Goal: Navigation & Orientation: Understand site structure

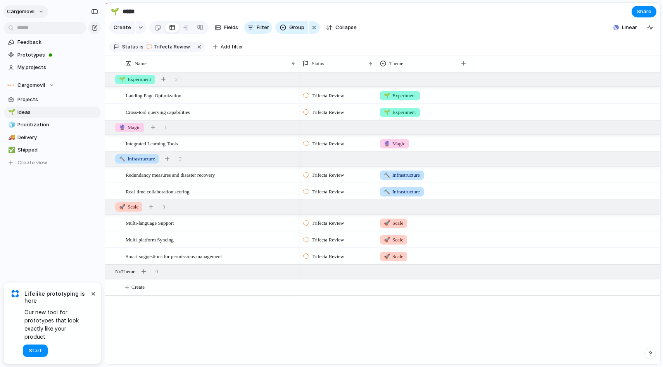
click at [29, 13] on span "cargomovil" at bounding box center [21, 12] width 28 height 8
click at [31, 28] on span "Settings" at bounding box center [28, 29] width 21 height 8
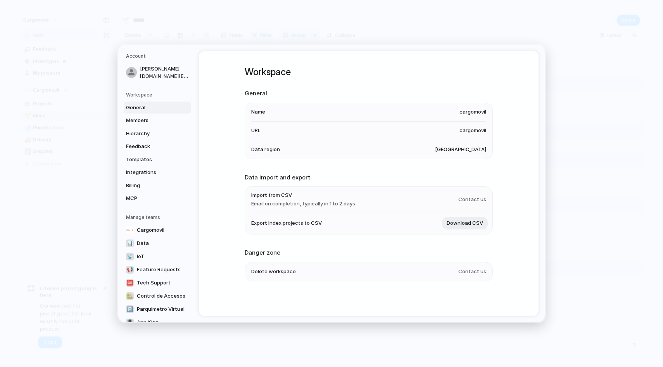
click at [463, 113] on span "cargomovil" at bounding box center [472, 112] width 27 height 8
click at [474, 113] on span "cargomovil" at bounding box center [472, 112] width 27 height 8
click at [474, 134] on span "cargomovil" at bounding box center [472, 131] width 27 height 8
click at [473, 197] on span "Contact us" at bounding box center [472, 200] width 28 height 8
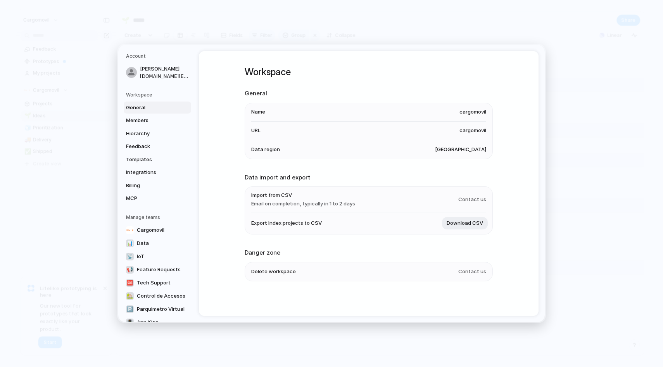
click at [258, 111] on span "Name" at bounding box center [258, 112] width 14 height 8
click at [461, 113] on span "cargomovil" at bounding box center [472, 112] width 27 height 8
click at [461, 129] on span "cargomovil" at bounding box center [472, 131] width 27 height 8
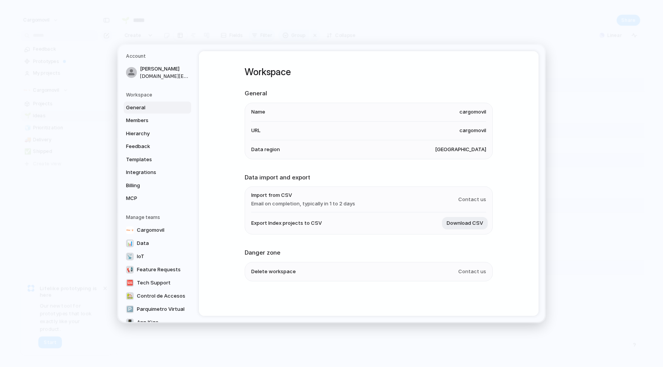
click at [461, 146] on span "[GEOGRAPHIC_DATA]" at bounding box center [460, 150] width 51 height 8
click at [147, 97] on h5 "Workspace" at bounding box center [158, 94] width 65 height 7
click at [133, 90] on nav "Account [PERSON_NAME] [PERSON_NAME] [DOMAIN_NAME][EMAIL_ADDRESS][DOMAIN_NAME] W…" at bounding box center [158, 183] width 81 height 277
click at [136, 115] on link "Members" at bounding box center [157, 120] width 67 height 12
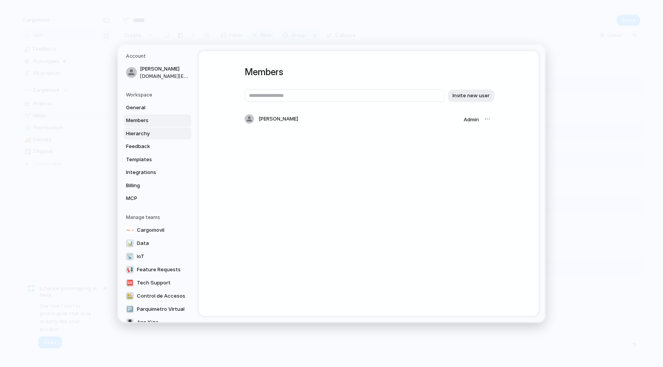
click at [136, 130] on span "Hierarchy" at bounding box center [151, 134] width 50 height 8
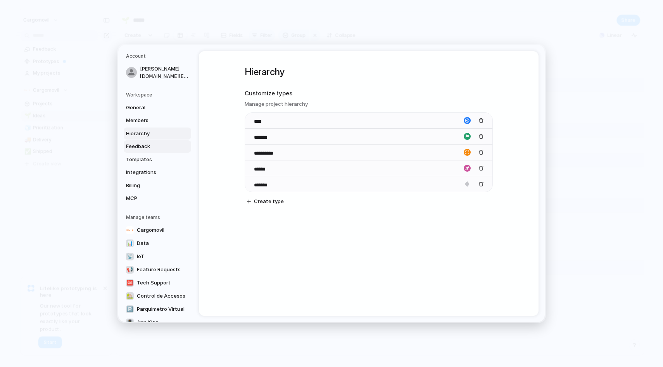
click at [138, 148] on span "Feedback" at bounding box center [151, 147] width 50 height 8
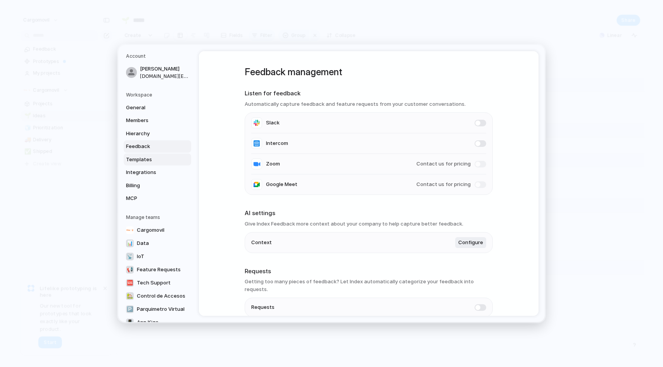
click at [138, 163] on span "Templates" at bounding box center [151, 160] width 50 height 8
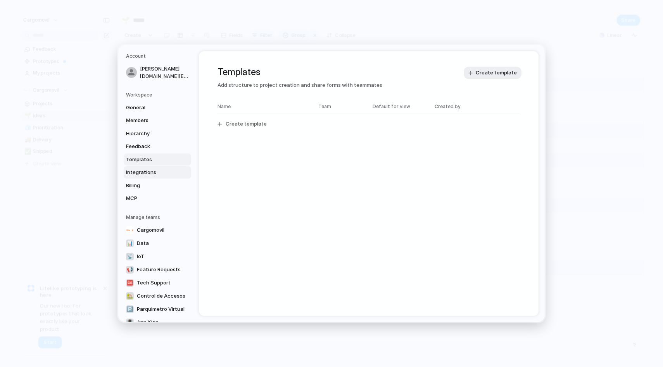
click at [138, 178] on link "Integrations" at bounding box center [157, 172] width 67 height 12
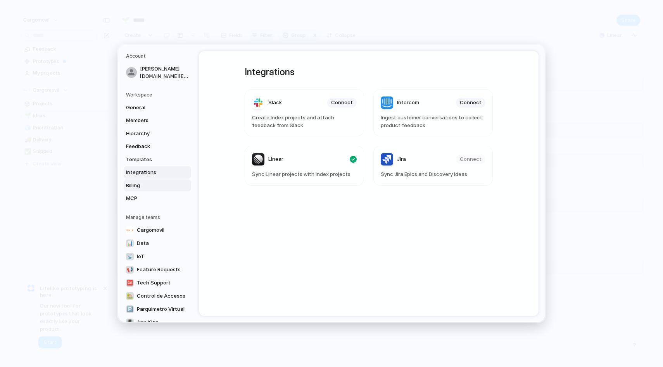
click at [138, 185] on span "Billing" at bounding box center [151, 186] width 50 height 8
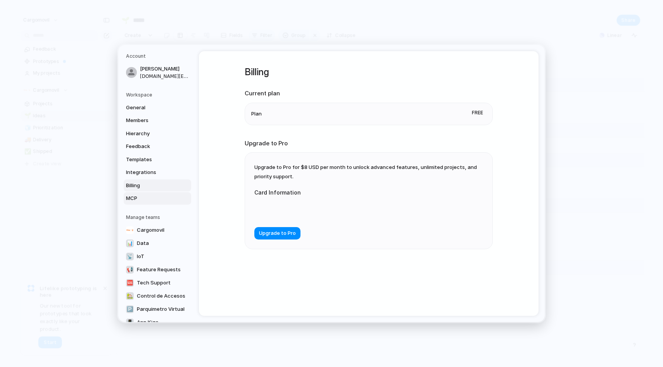
click at [135, 199] on span "MCP" at bounding box center [151, 199] width 50 height 8
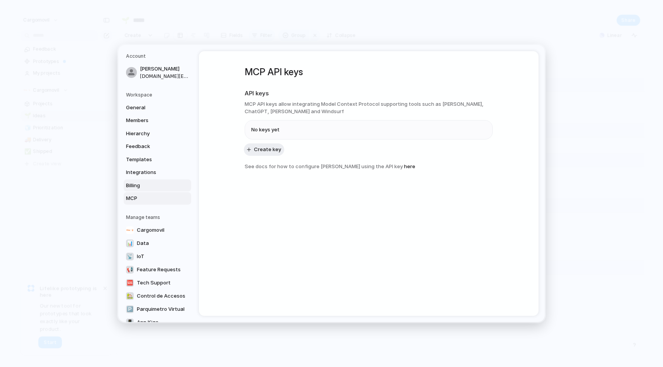
click at [137, 186] on span "Billing" at bounding box center [151, 186] width 50 height 8
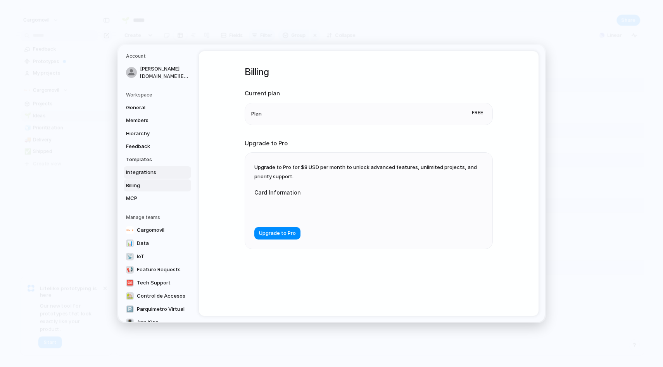
click at [137, 169] on span "Integrations" at bounding box center [151, 173] width 50 height 8
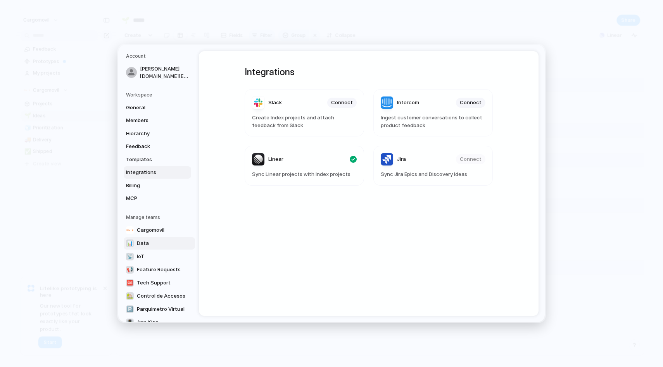
scroll to position [40, 0]
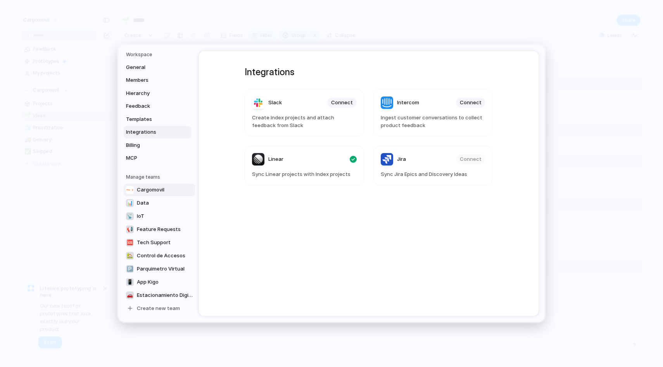
click at [152, 190] on span "Cargomovil" at bounding box center [151, 190] width 28 height 8
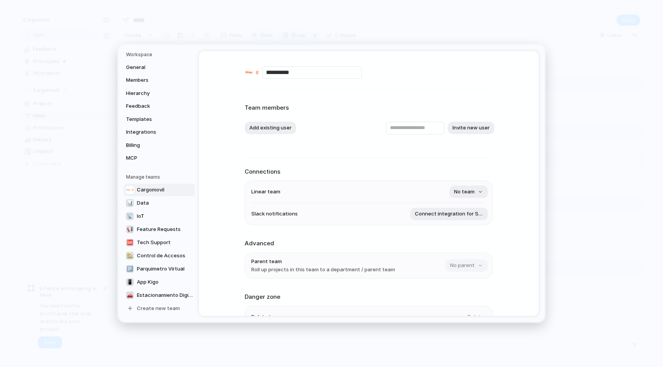
click at [297, 75] on input "**********" at bounding box center [311, 72] width 99 height 12
drag, startPoint x: 308, startPoint y: 71, endPoint x: 237, endPoint y: 71, distance: 71.3
click at [236, 71] on div "**********" at bounding box center [368, 183] width 339 height 265
click at [234, 106] on div "**** Team members Add existing user Invite new user Connections Linear team No …" at bounding box center [368, 183] width 339 height 265
click at [294, 72] on input "****" at bounding box center [311, 72] width 99 height 12
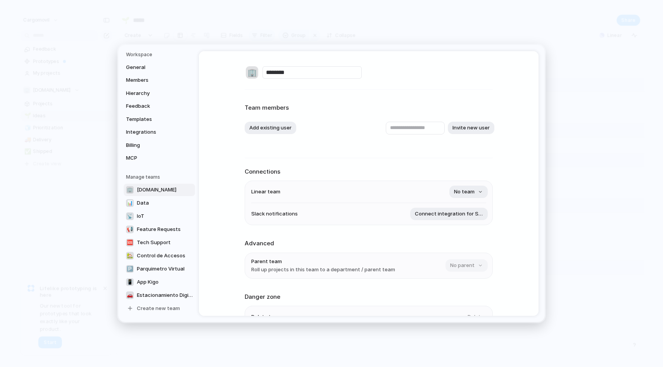
click at [252, 95] on div "🏢 ******** Team members Add existing user Invite new user Connections Linear te…" at bounding box center [369, 207] width 248 height 312
click at [251, 72] on div "🏢" at bounding box center [252, 72] width 12 height 12
click at [276, 73] on div at bounding box center [331, 183] width 663 height 367
drag, startPoint x: 280, startPoint y: 73, endPoint x: 315, endPoint y: 73, distance: 34.9
click at [315, 73] on input "********" at bounding box center [311, 72] width 99 height 12
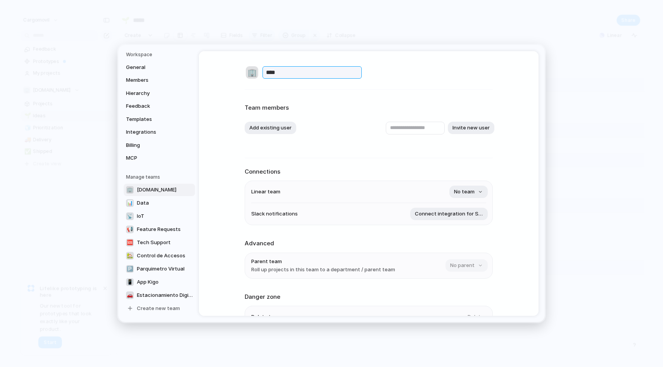
type input "****"
click at [286, 100] on div "Team members Add existing user Invite new user" at bounding box center [369, 124] width 248 height 50
click at [250, 69] on div "🏢" at bounding box center [252, 72] width 12 height 12
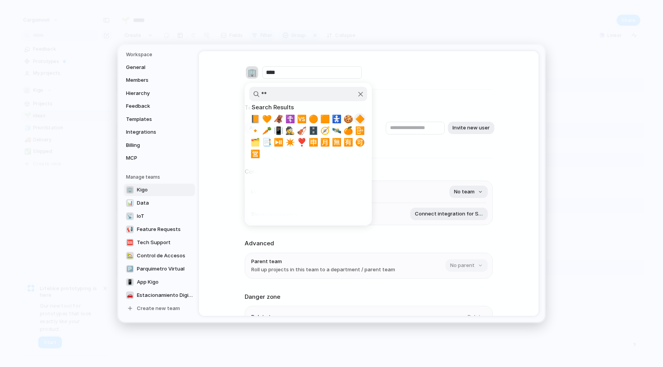
type input "**"
click at [360, 117] on span "🔶" at bounding box center [360, 118] width 10 height 9
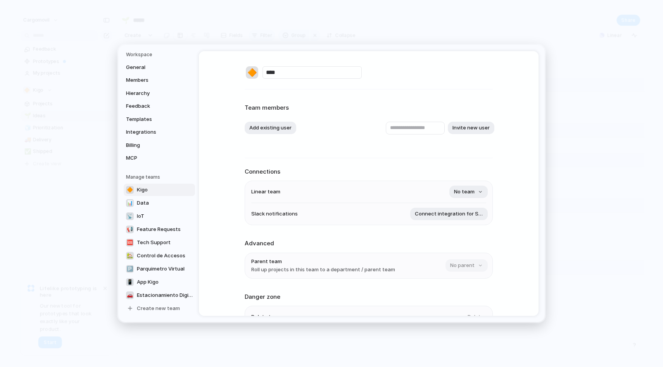
click at [286, 95] on div "🔶 **** Team members Add existing user Invite new user Connections Linear team N…" at bounding box center [369, 207] width 248 height 312
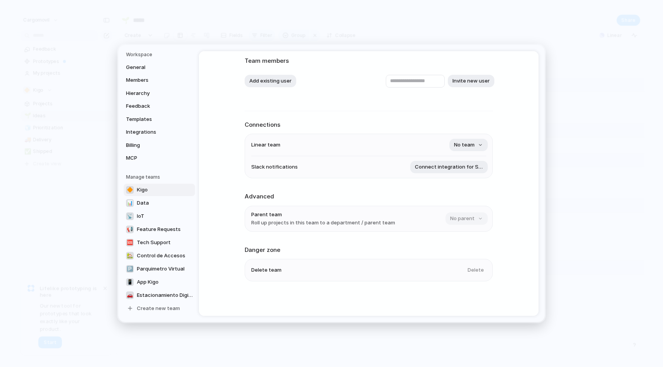
scroll to position [48, 0]
click at [469, 142] on span "No team" at bounding box center [464, 145] width 21 height 8
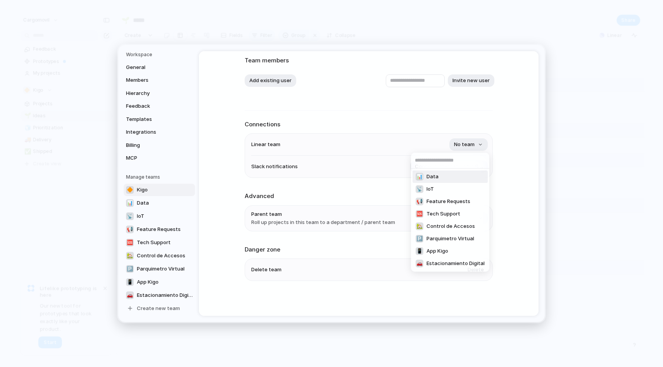
click at [379, 122] on div "📊 Data 📡 IoT 📢 Feature Requests 🆘 Tech Support 🏡 Control de Accesos 🅿 Parquimet…" at bounding box center [331, 183] width 663 height 367
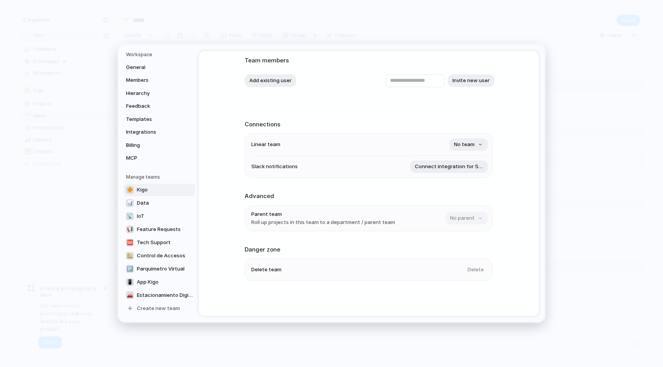
scroll to position [0, 0]
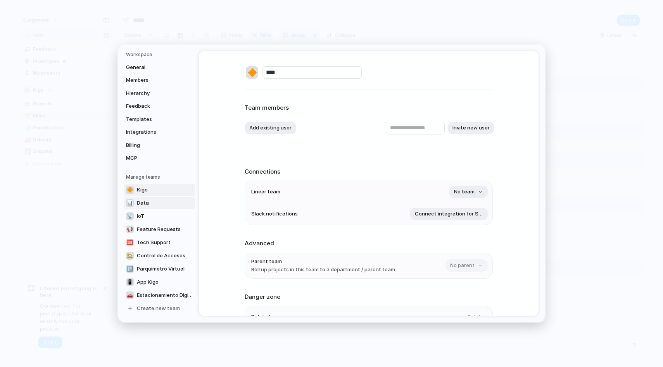
click at [160, 203] on link "📊 Data" at bounding box center [159, 203] width 71 height 12
click at [158, 191] on link "🔶 Kigo" at bounding box center [159, 190] width 71 height 12
click at [372, 103] on div "Team members Add existing user Invite new user" at bounding box center [369, 124] width 248 height 50
drag, startPoint x: 298, startPoint y: 69, endPoint x: 256, endPoint y: 69, distance: 42.2
click at [256, 69] on div "🔶 ****" at bounding box center [369, 72] width 248 height 15
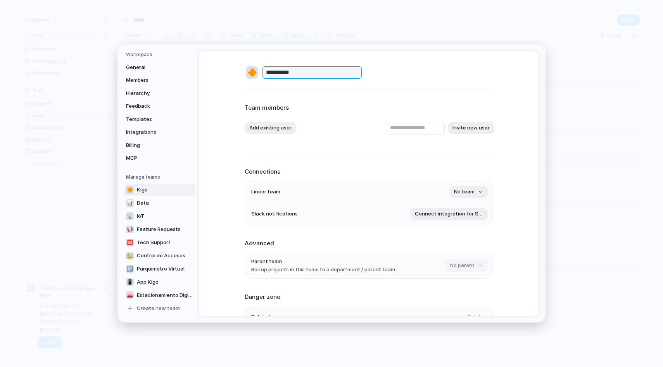
type input "**********"
click at [236, 76] on div "**********" at bounding box center [368, 183] width 339 height 265
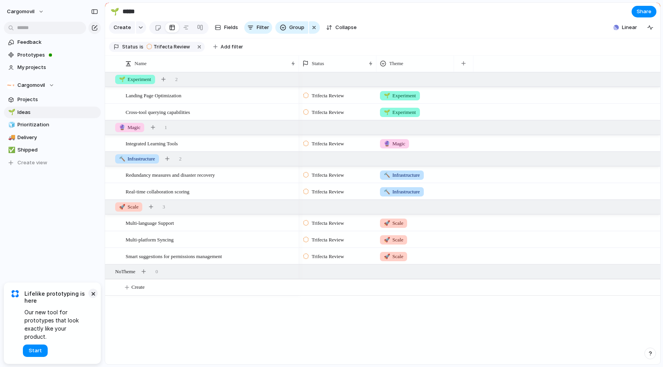
click at [97, 298] on button "×" at bounding box center [92, 293] width 9 height 9
click at [53, 88] on div "Cargomovil" at bounding box center [30, 85] width 47 height 8
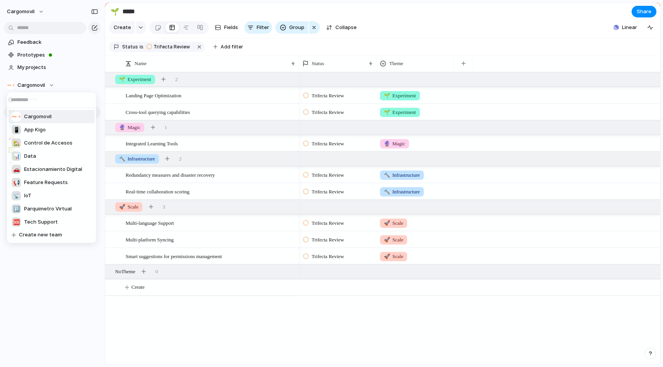
click at [48, 84] on div "Cargomovil 📳 App Kigo 🏡 Control de Accesos 📊 Data 🚗 Estacionamiento Digital 📢 F…" at bounding box center [331, 183] width 663 height 367
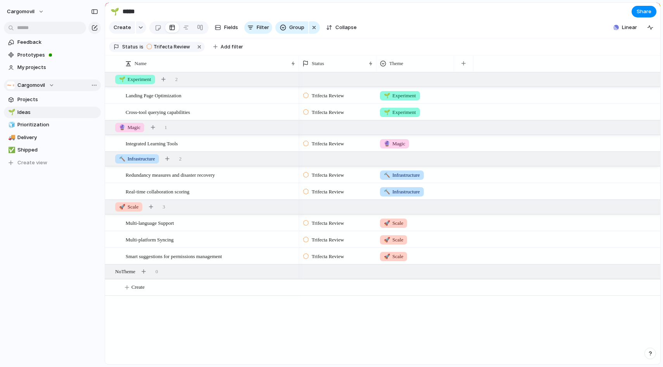
click at [47, 85] on div "Cargomovil" at bounding box center [30, 85] width 47 height 8
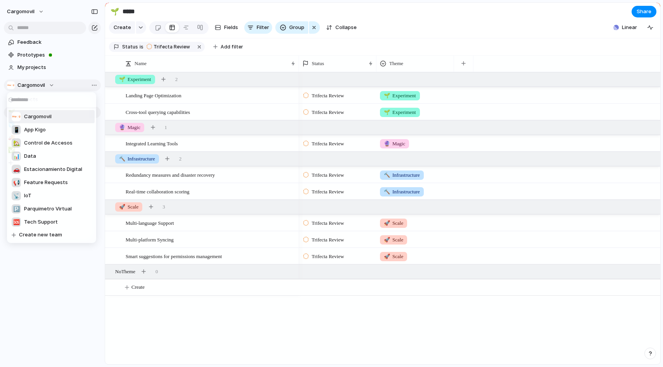
click at [47, 85] on div "Cargomovil 📳 App Kigo 🏡 Control de Accesos 📊 Data 🚗 Estacionamiento Digital 📢 F…" at bounding box center [331, 183] width 663 height 367
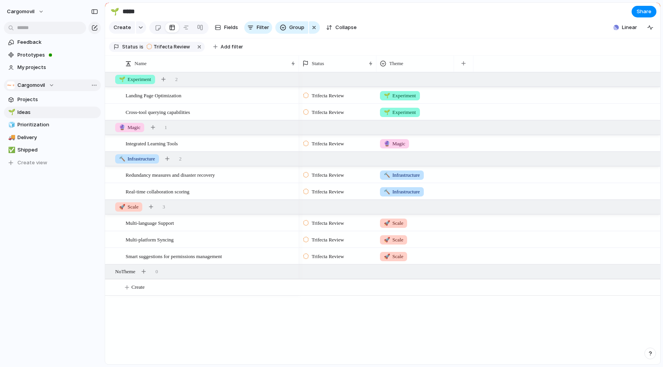
click at [42, 90] on button "Cargomovil" at bounding box center [52, 85] width 97 height 12
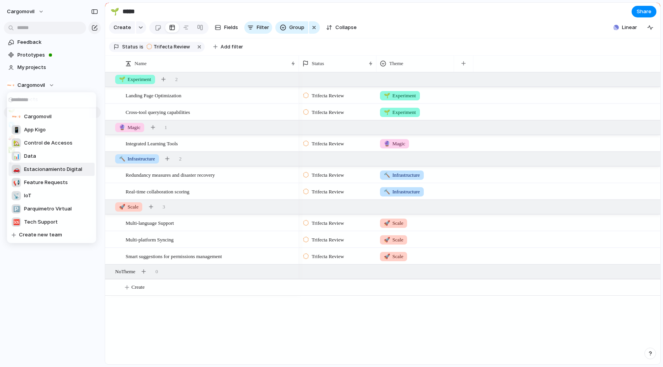
click at [36, 167] on span "Estacionamiento Digital" at bounding box center [53, 169] width 58 height 8
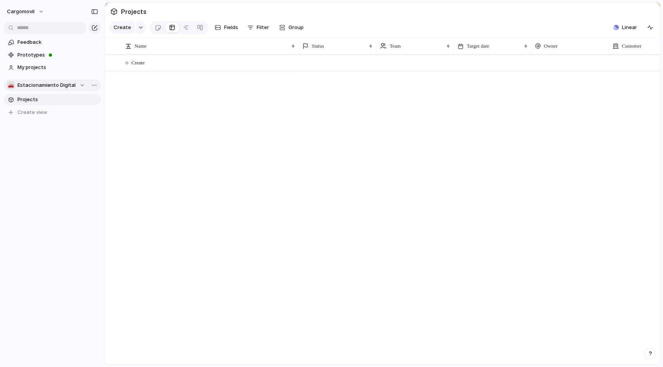
click at [54, 81] on button "🚗 Estacionamiento Digital" at bounding box center [52, 85] width 97 height 12
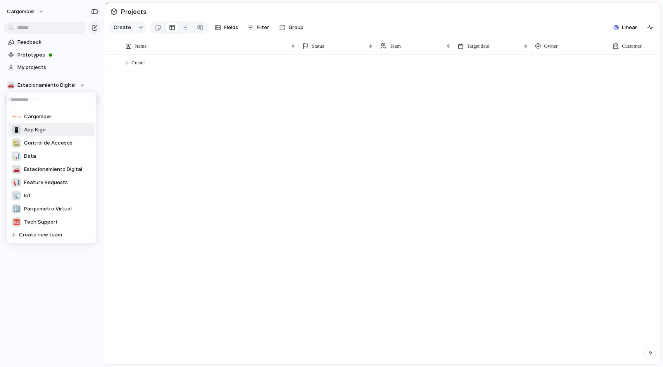
click at [50, 128] on li "📳 App Kigo" at bounding box center [52, 129] width 86 height 13
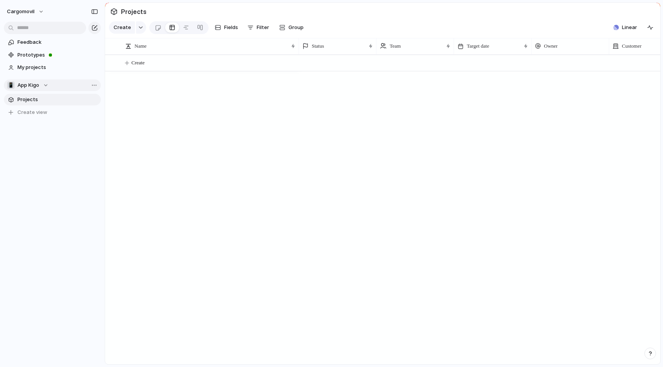
click at [36, 84] on span "App Kigo" at bounding box center [28, 85] width 22 height 8
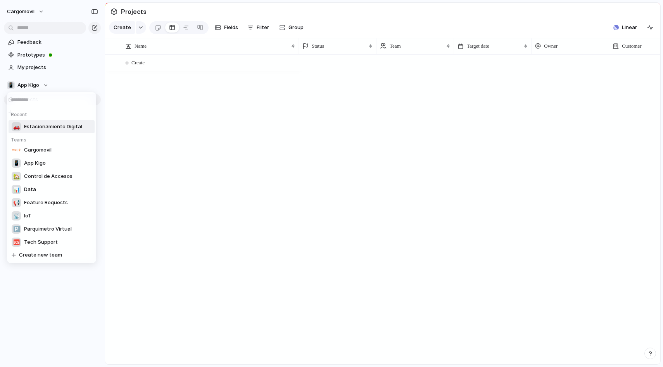
click at [46, 127] on span "Estacionamiento Digital" at bounding box center [53, 127] width 58 height 8
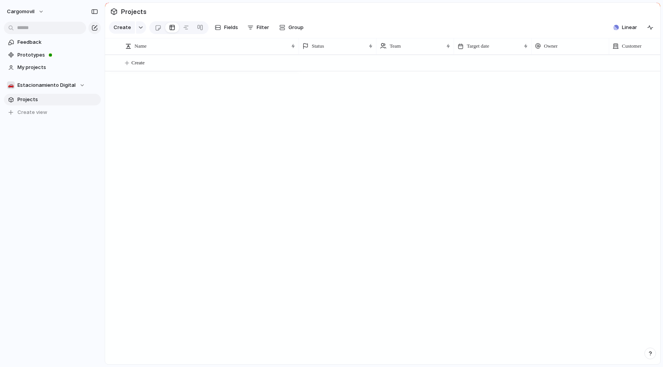
click at [29, 100] on span "Projects" at bounding box center [57, 100] width 81 height 8
click at [65, 85] on span "Estacionamiento Digital" at bounding box center [46, 85] width 58 height 8
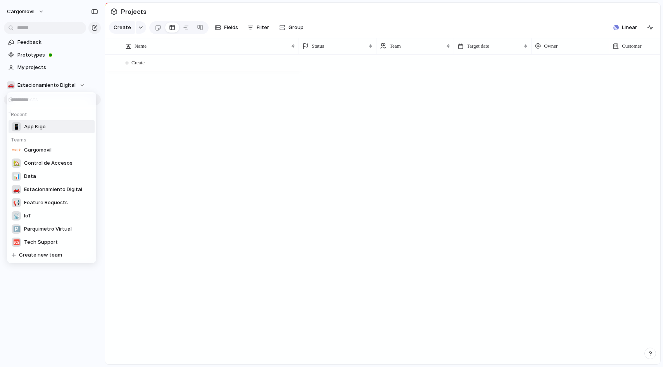
click at [38, 127] on span "App Kigo" at bounding box center [35, 127] width 22 height 8
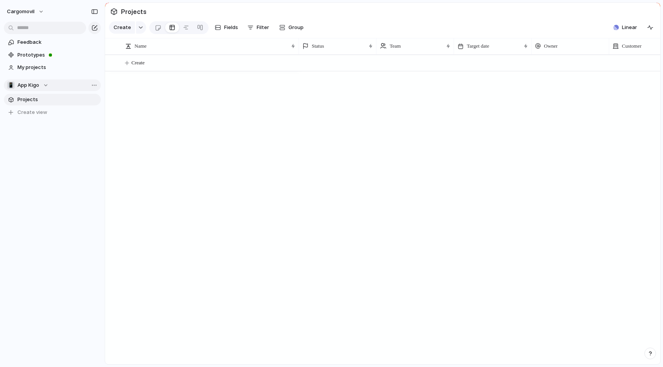
click at [39, 83] on span "App Kigo" at bounding box center [28, 85] width 22 height 8
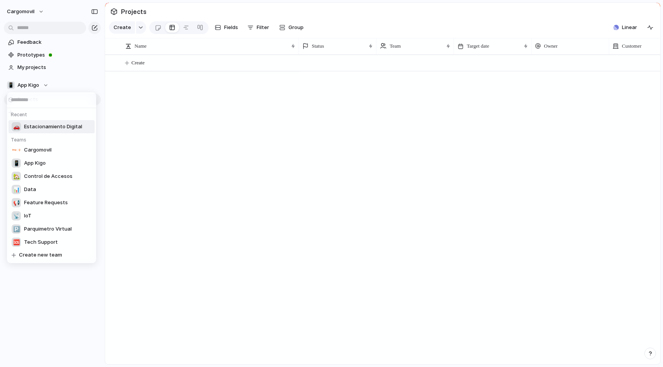
click at [38, 144] on li "Cargomovil" at bounding box center [52, 149] width 86 height 13
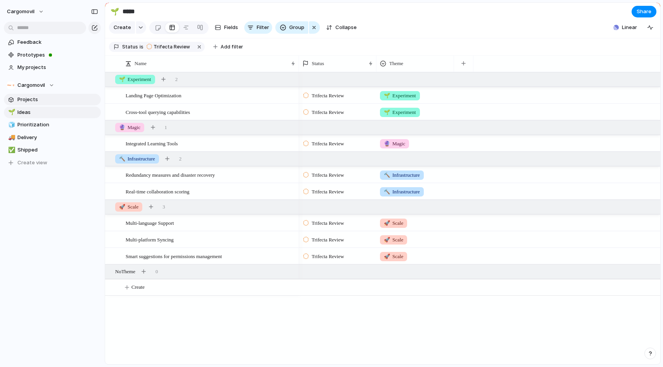
click at [32, 97] on span "Projects" at bounding box center [57, 100] width 81 height 8
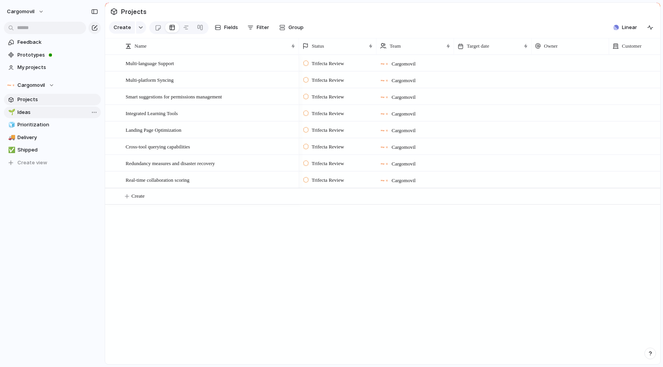
click at [43, 111] on span "Ideas" at bounding box center [57, 113] width 81 height 8
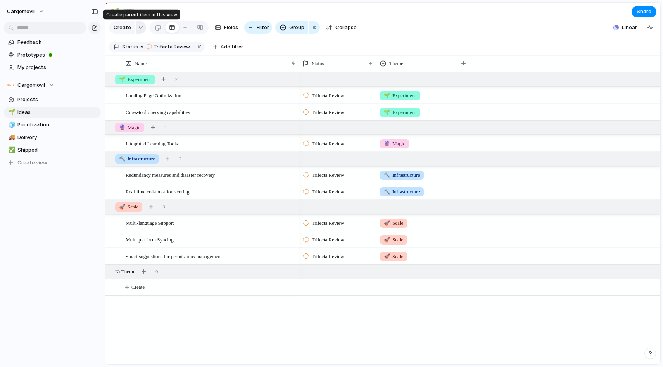
click at [139, 28] on div "button" at bounding box center [140, 27] width 5 height 3
click at [139, 28] on div "Goal Program Initiative Launch Project Customize" at bounding box center [331, 183] width 663 height 367
click at [156, 30] on div at bounding box center [158, 27] width 7 height 13
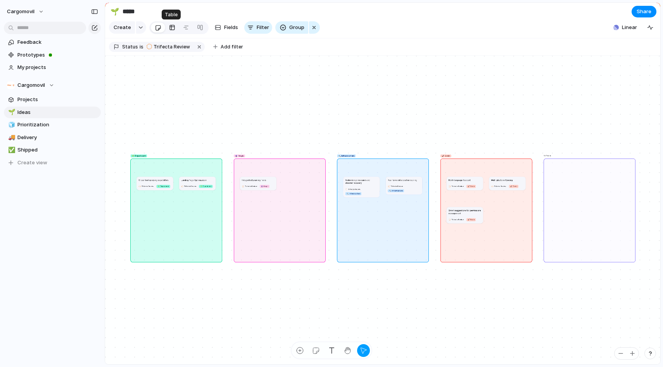
click at [169, 29] on div at bounding box center [172, 27] width 6 height 12
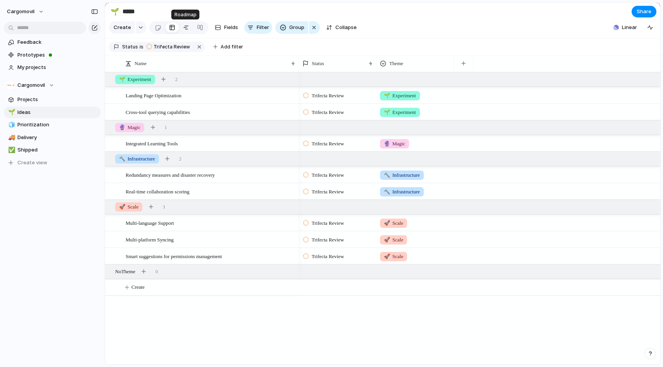
click at [184, 29] on div at bounding box center [186, 27] width 6 height 12
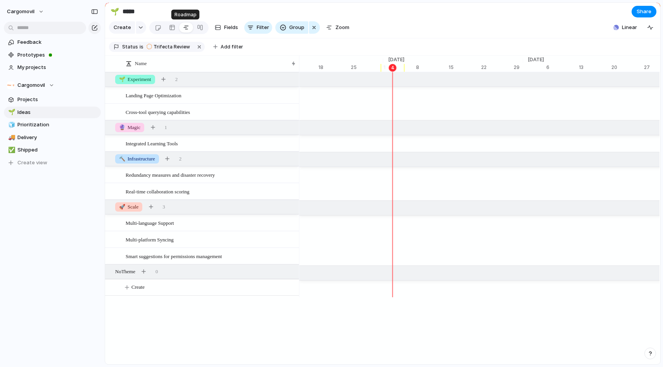
scroll to position [0, 5012]
click at [197, 29] on div at bounding box center [200, 27] width 6 height 12
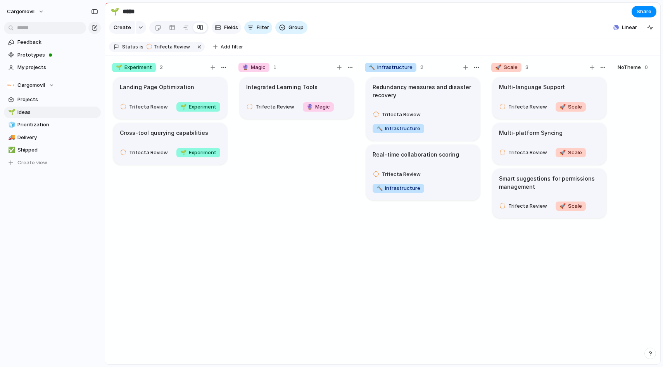
click at [219, 27] on div "button" at bounding box center [218, 27] width 6 height 6
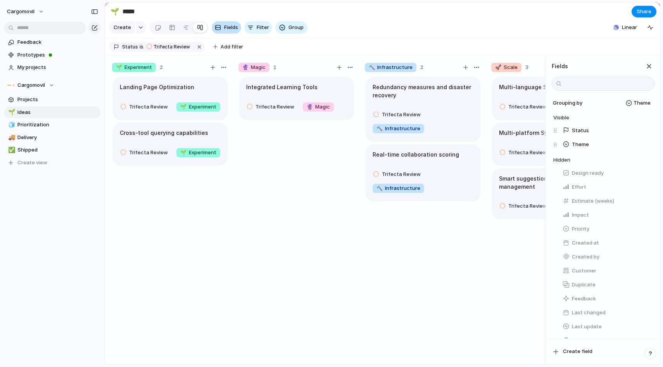
click at [219, 27] on div "button" at bounding box center [218, 27] width 6 height 6
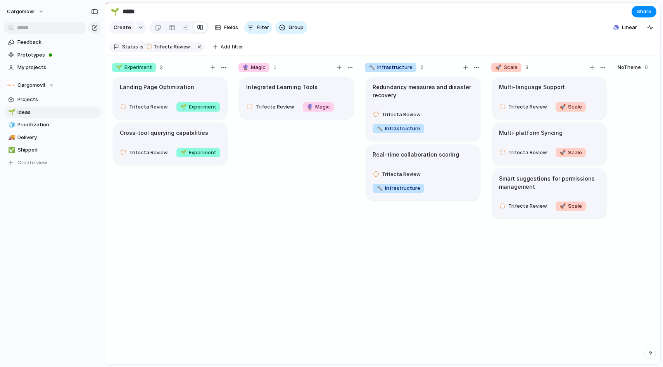
click at [344, 27] on section "Create Fields Filter Group Zoom Linear" at bounding box center [382, 29] width 555 height 19
click at [319, 110] on span "🔮 Magic" at bounding box center [318, 107] width 23 height 8
click at [320, 107] on div "🌱 Experiment 🔮 Magic 🔨 Infrastructure 🚀 Scale" at bounding box center [331, 183] width 663 height 367
